Goal: Transaction & Acquisition: Subscribe to service/newsletter

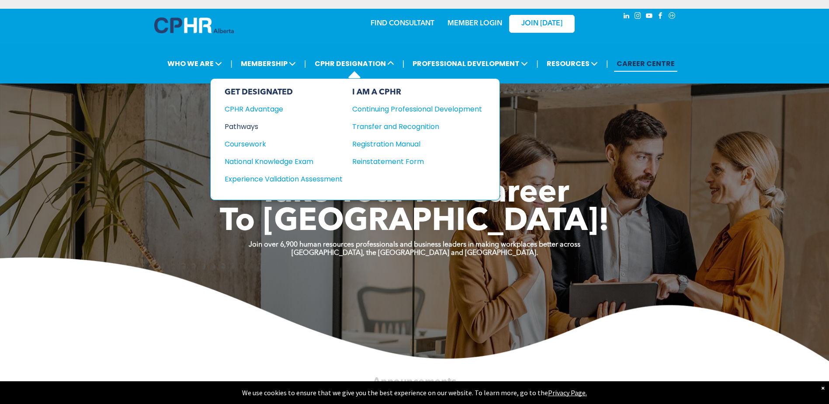
click at [242, 126] on div "Pathways" at bounding box center [278, 126] width 106 height 11
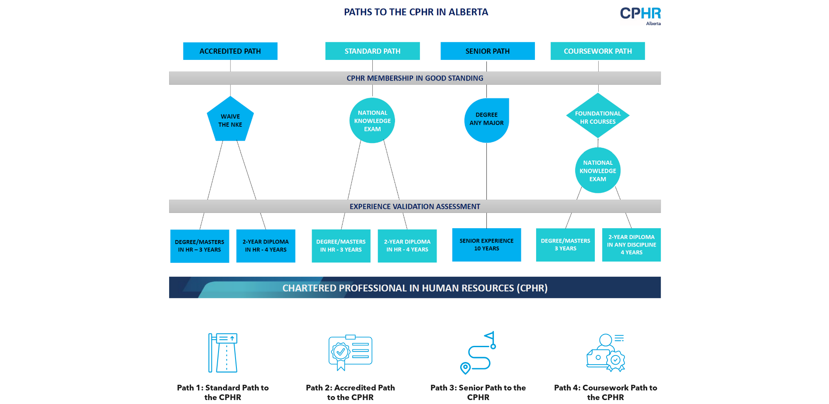
scroll to position [699, 0]
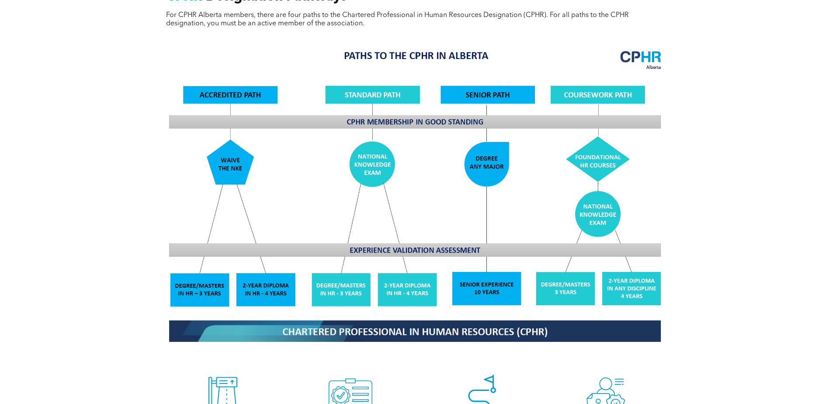
click at [566, 281] on img at bounding box center [415, 195] width 506 height 305
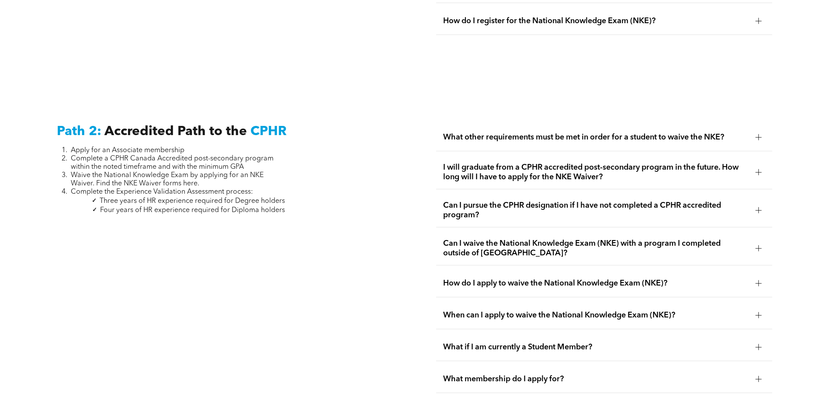
scroll to position [1311, 0]
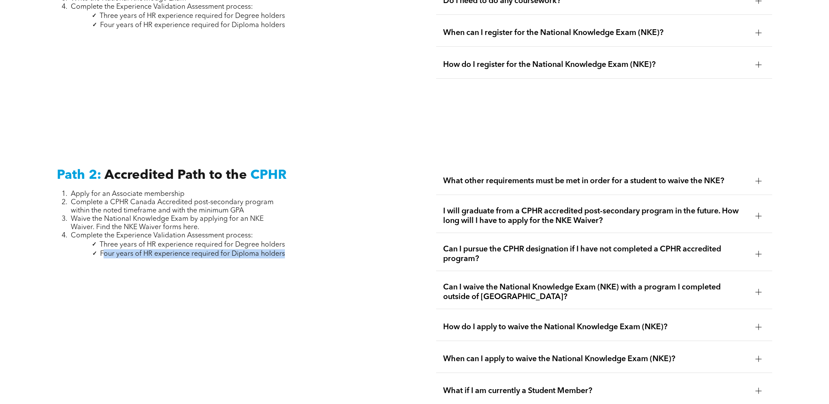
drag, startPoint x: 105, startPoint y: 244, endPoint x: 287, endPoint y: 240, distance: 181.8
drag, startPoint x: 287, startPoint y: 240, endPoint x: 275, endPoint y: 248, distance: 14.2
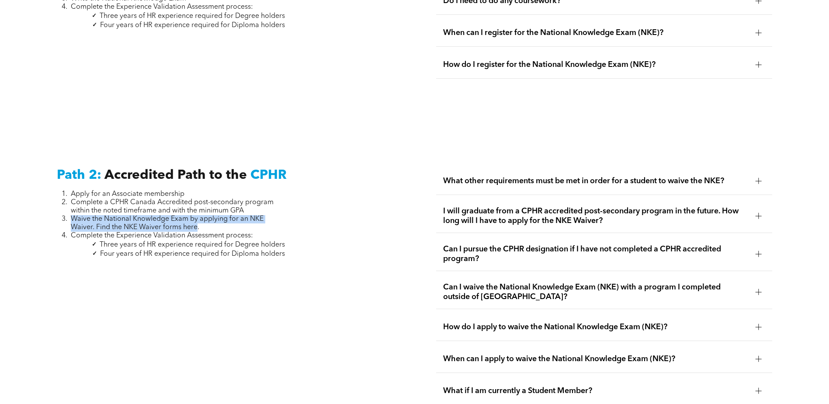
drag, startPoint x: 197, startPoint y: 219, endPoint x: 57, endPoint y: 208, distance: 139.8
click at [57, 208] on ol "Apply for an Associate membership Complete a CPHR Canada Accredited post-second…" at bounding box center [171, 215] width 228 height 50
click at [198, 218] on span "Waive the National Knowledge Exam by applying for an NKE Waiver. Find the NKE W…" at bounding box center [167, 222] width 193 height 15
drag, startPoint x: 286, startPoint y: 233, endPoint x: 126, endPoint y: 241, distance: 159.7
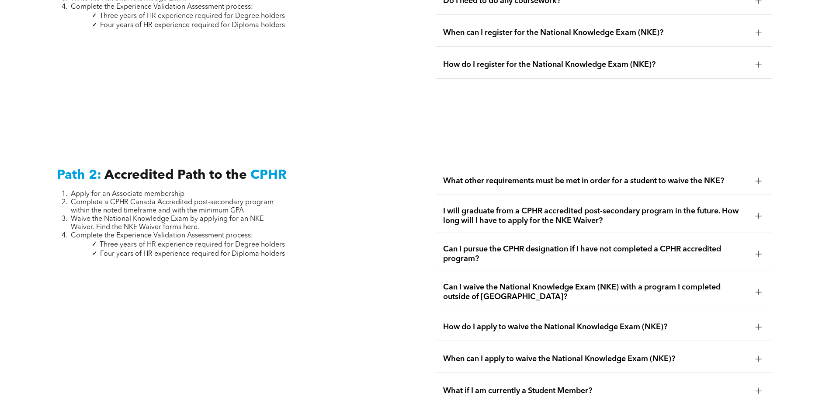
drag, startPoint x: 126, startPoint y: 241, endPoint x: 249, endPoint y: 209, distance: 126.5
click at [249, 215] on span "Waive the National Knowledge Exam by applying for an NKE Waiver. Find the NKE W…" at bounding box center [167, 222] width 193 height 15
click at [746, 206] on span "I will graduate from a CPHR accredited post-secondary program in the future. Ho…" at bounding box center [595, 215] width 305 height 19
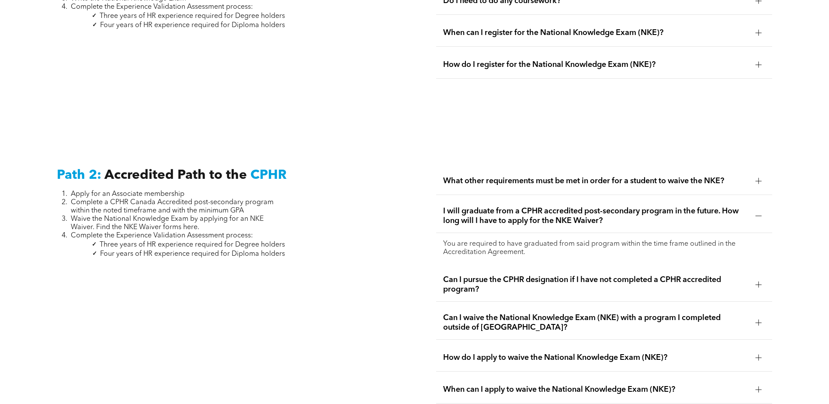
click at [505, 176] on span "What other requirements must be met in order for a student to waive the NKE?" at bounding box center [595, 181] width 305 height 10
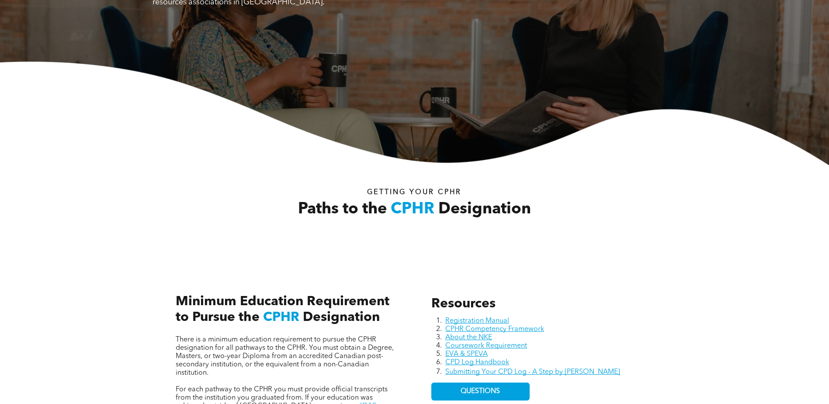
scroll to position [0, 0]
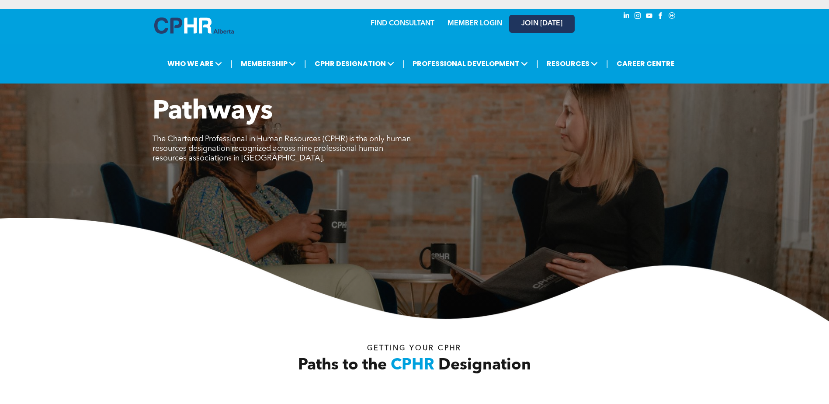
click at [536, 26] on span "JOIN [DATE]" at bounding box center [541, 24] width 41 height 8
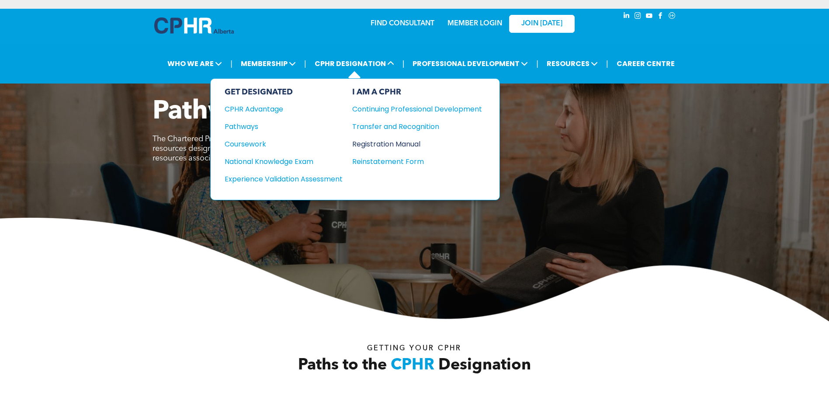
click at [410, 146] on div "Registration Manual" at bounding box center [410, 144] width 117 height 11
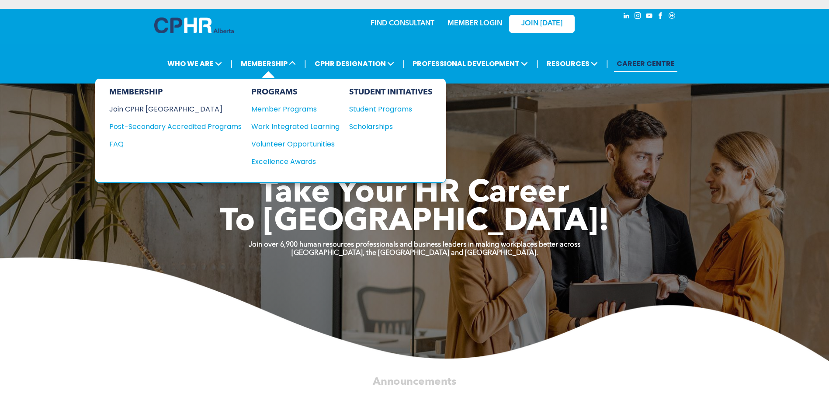
click at [153, 107] on div "Join CPHR [GEOGRAPHIC_DATA]" at bounding box center [168, 109] width 119 height 11
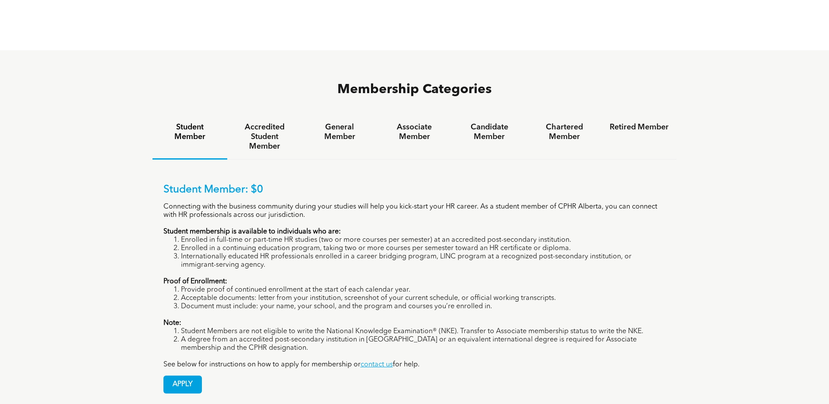
scroll to position [568, 0]
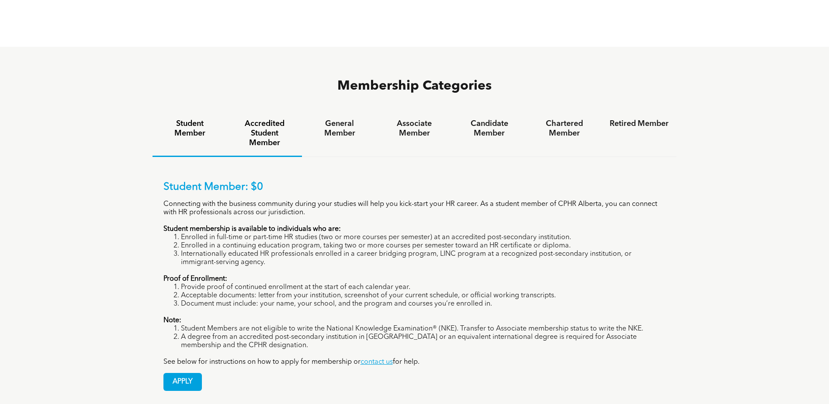
click at [263, 119] on h4 "Accredited Student Member" at bounding box center [264, 133] width 59 height 29
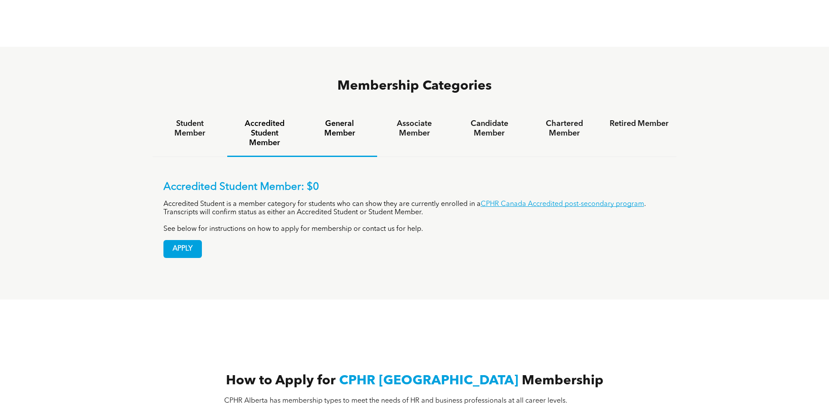
click at [353, 119] on h4 "General Member" at bounding box center [339, 128] width 59 height 19
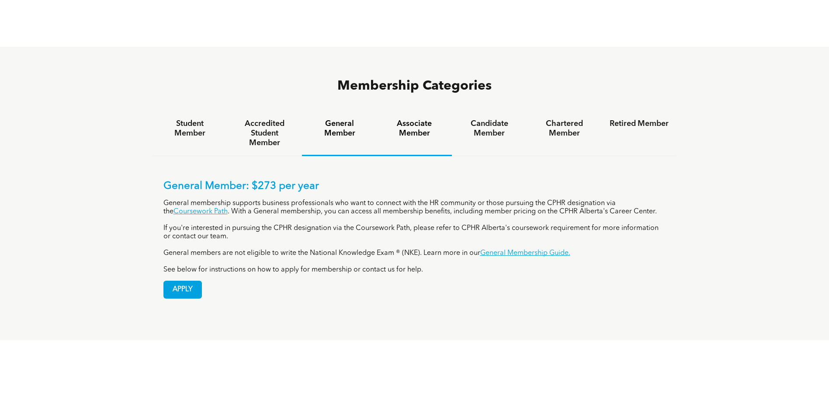
click at [424, 119] on h4 "Associate Member" at bounding box center [414, 128] width 59 height 19
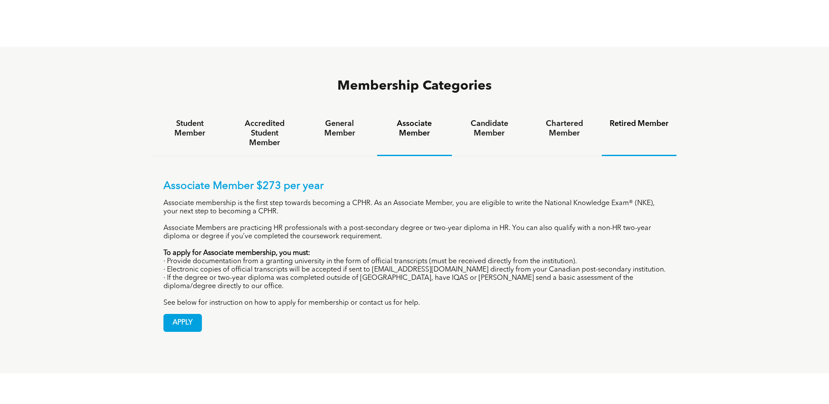
click at [640, 119] on h4 "Retired Member" at bounding box center [639, 124] width 59 height 10
